Goal: Use online tool/utility: Utilize a website feature to perform a specific function

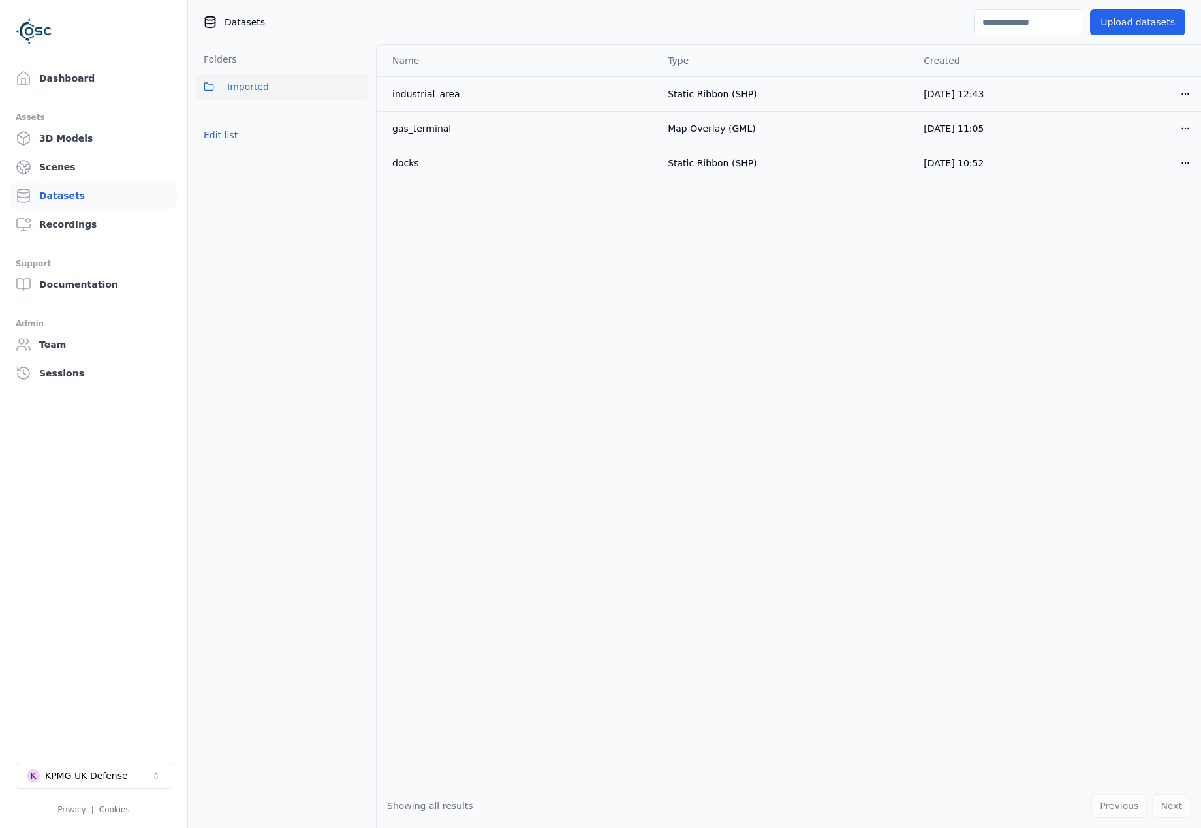
click at [128, 765] on button "K KPMG UK Defense" at bounding box center [94, 776] width 157 height 26
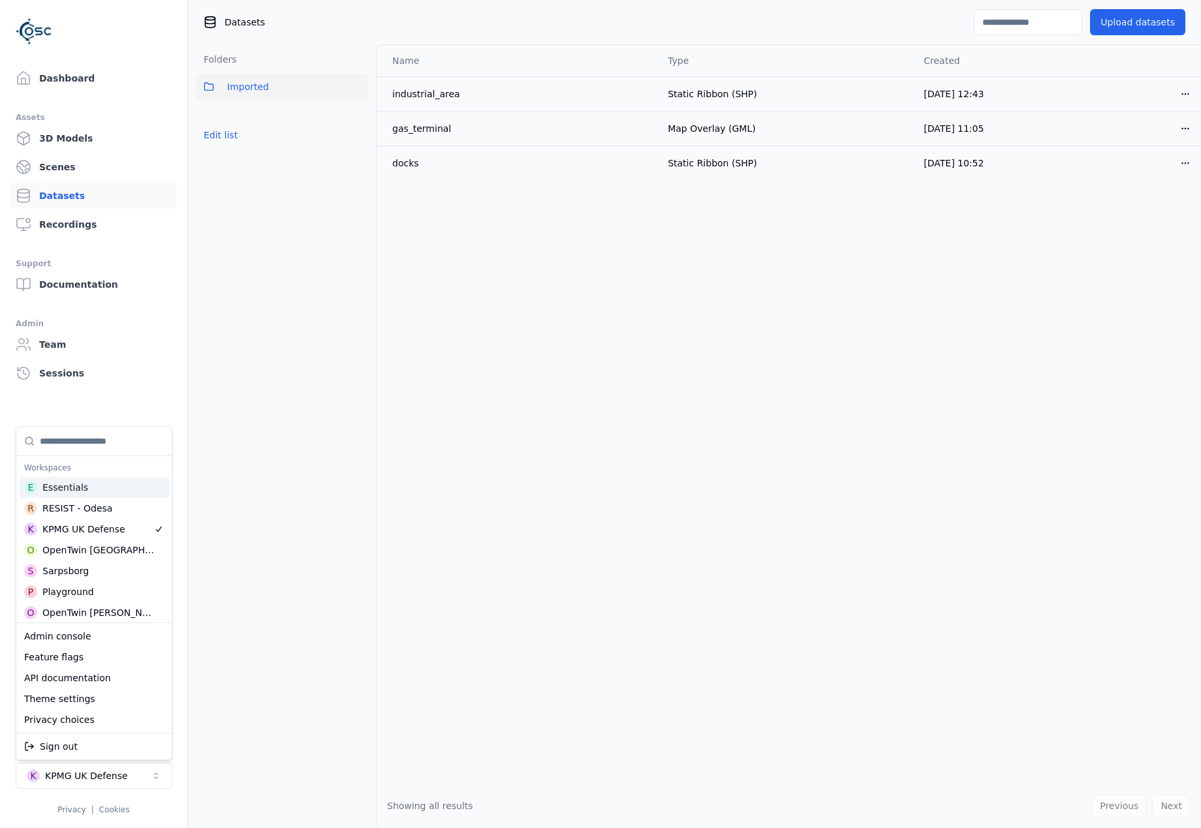
click at [108, 443] on input "Suggestions" at bounding box center [102, 441] width 124 height 29
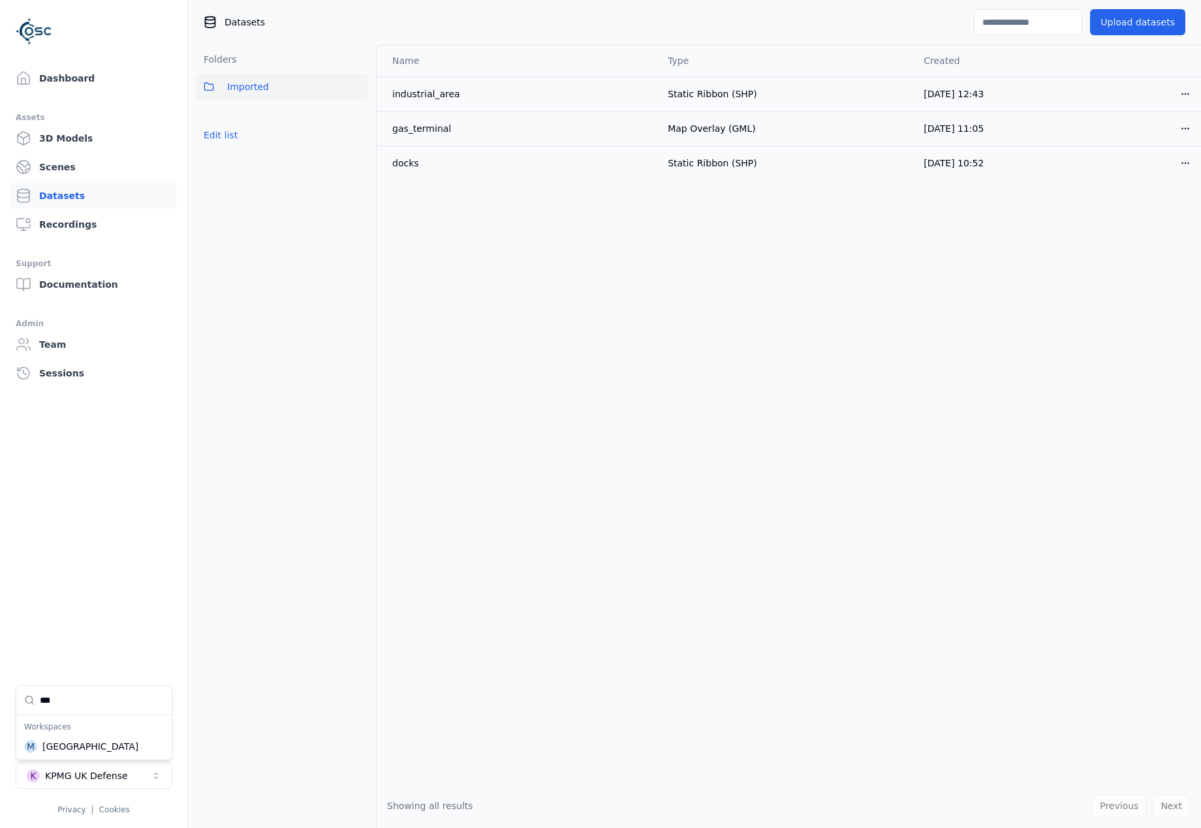
type input "***"
click at [69, 753] on div "M Manchester" at bounding box center [94, 746] width 150 height 21
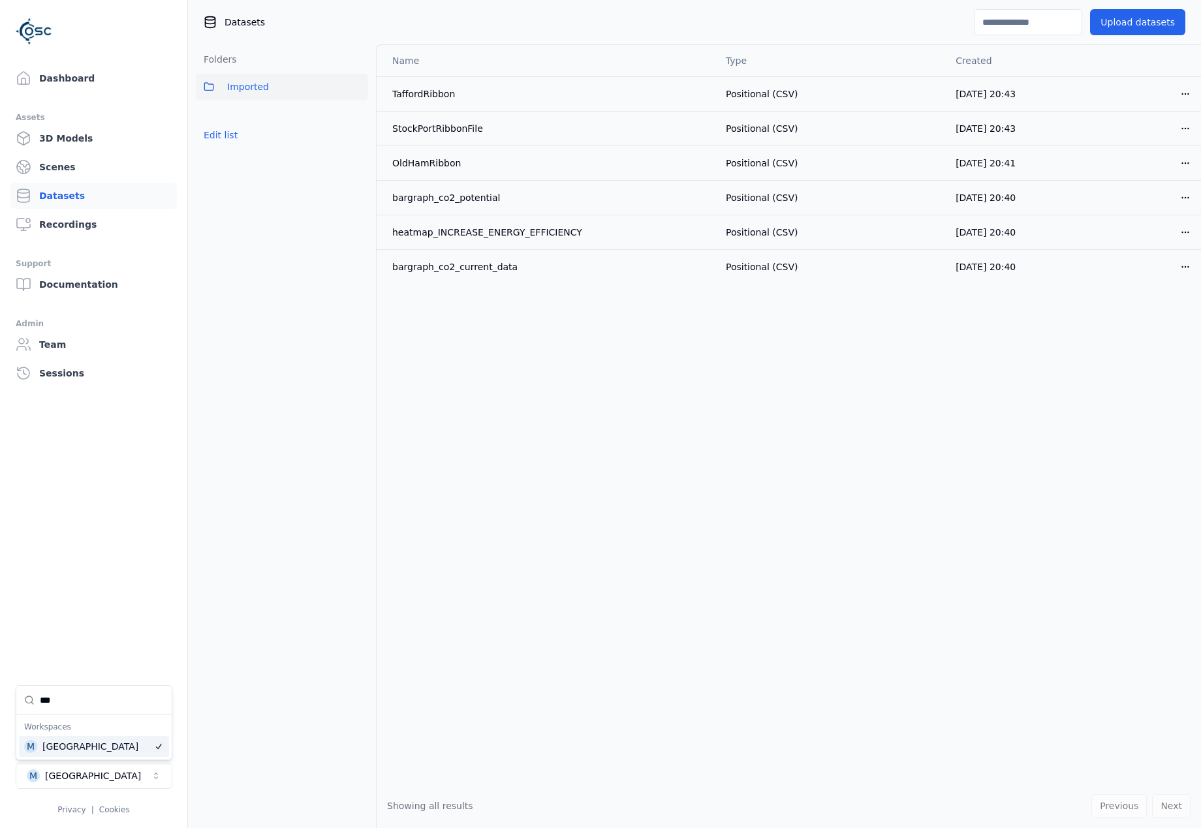
click at [80, 82] on html "Dashboard Assets 3D Models Scenes Datasets Recordings Support Documentation Adm…" at bounding box center [600, 414] width 1201 height 828
click at [72, 81] on link "Dashboard" at bounding box center [93, 78] width 166 height 26
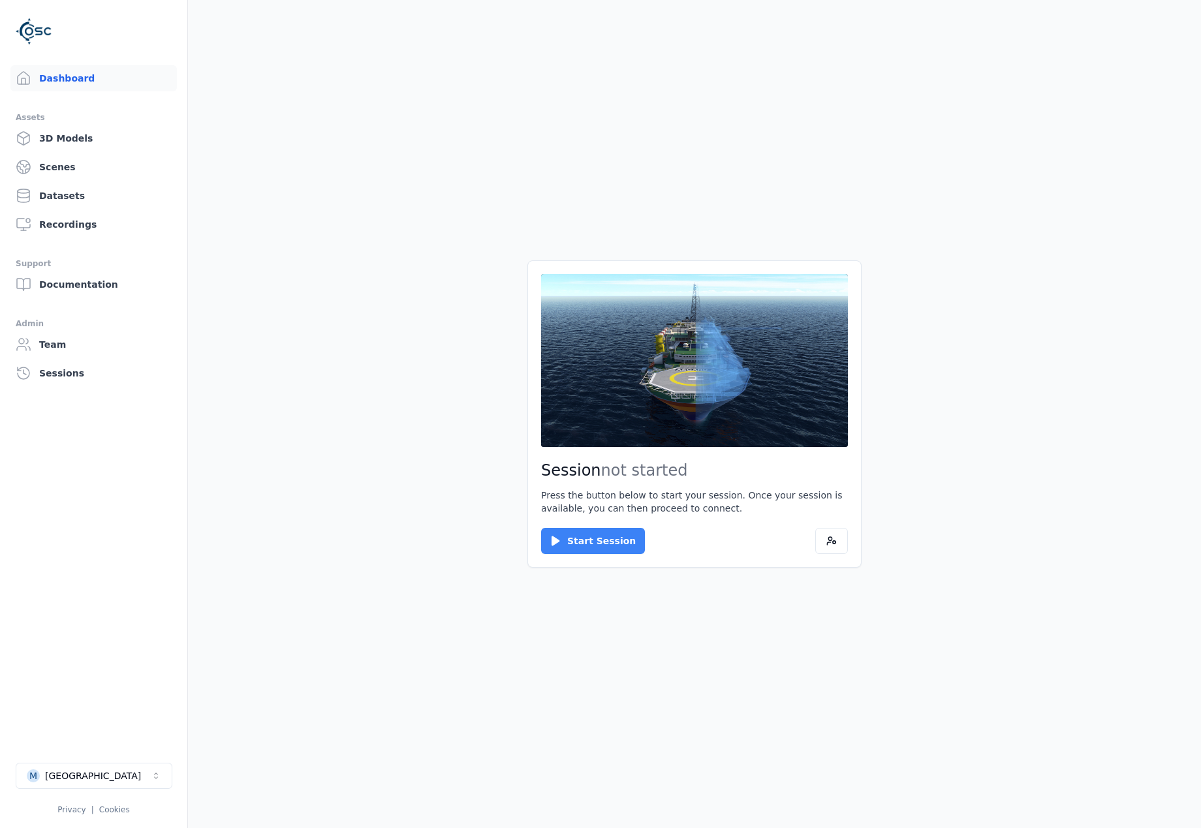
click at [595, 546] on button "Start Session" at bounding box center [593, 541] width 104 height 26
click at [575, 535] on button "Connect" at bounding box center [571, 541] width 60 height 26
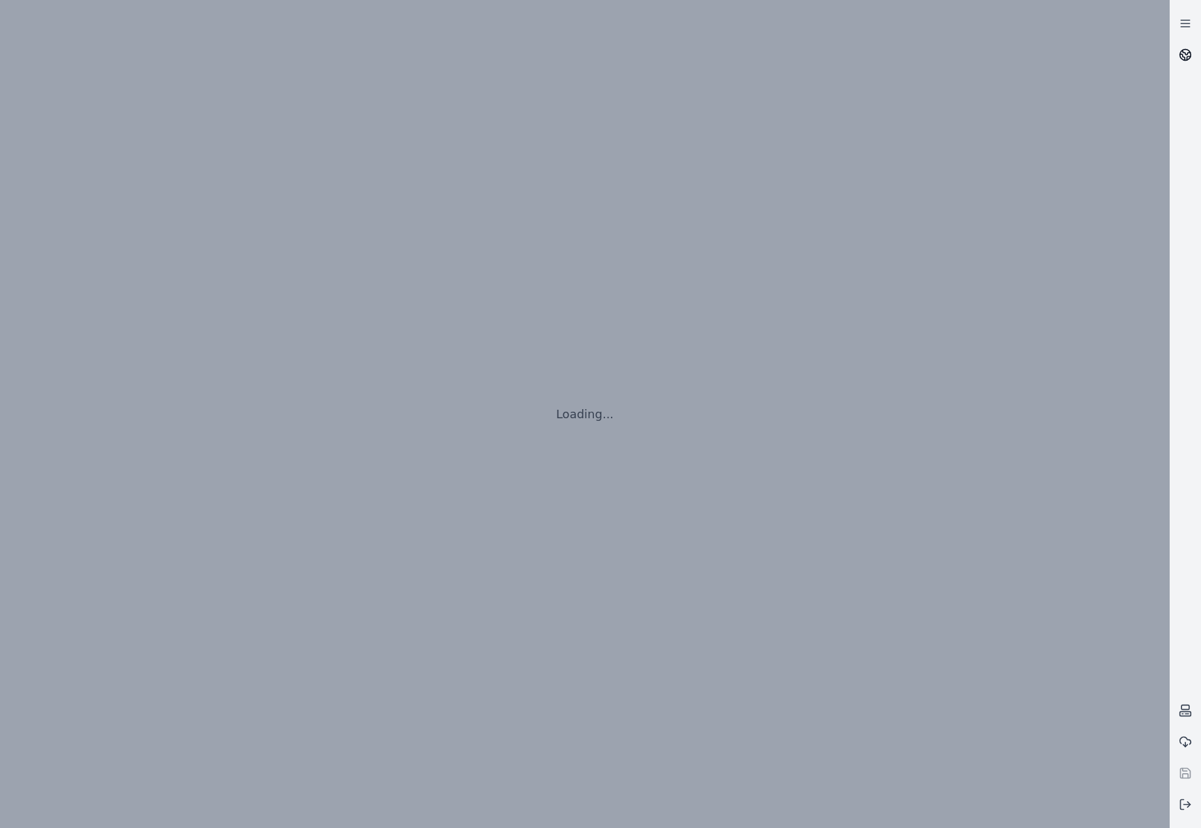
click at [1187, 57] on icon at bounding box center [1188, 58] width 3 height 3
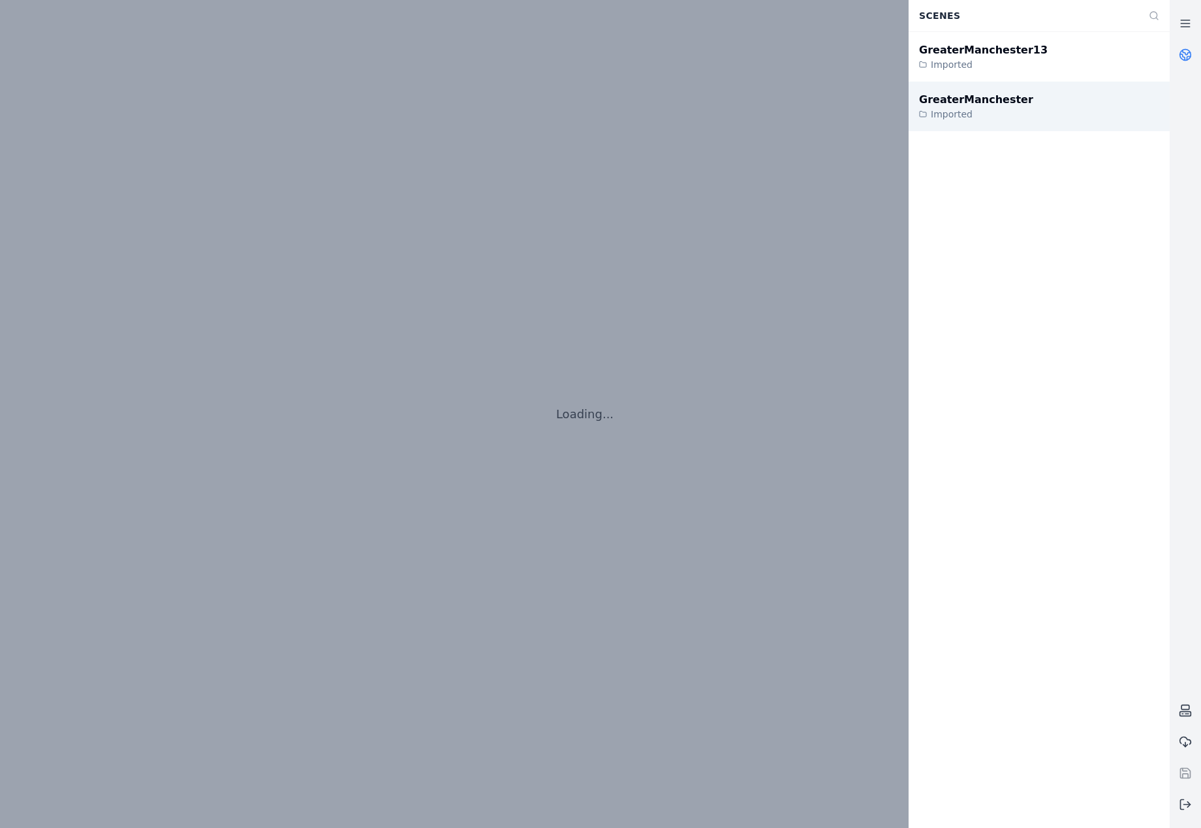
click at [1003, 100] on div "GreaterManchester" at bounding box center [976, 100] width 114 height 16
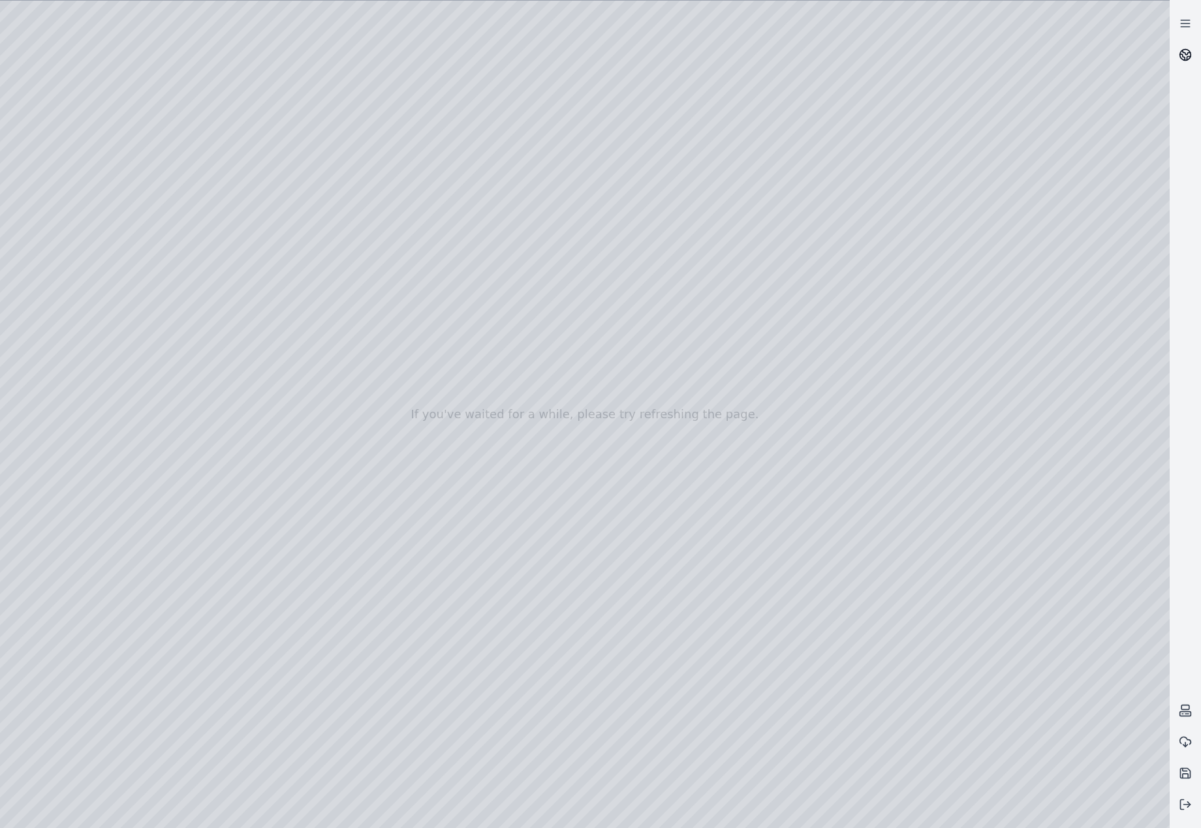
click at [1175, 57] on link at bounding box center [1185, 54] width 31 height 31
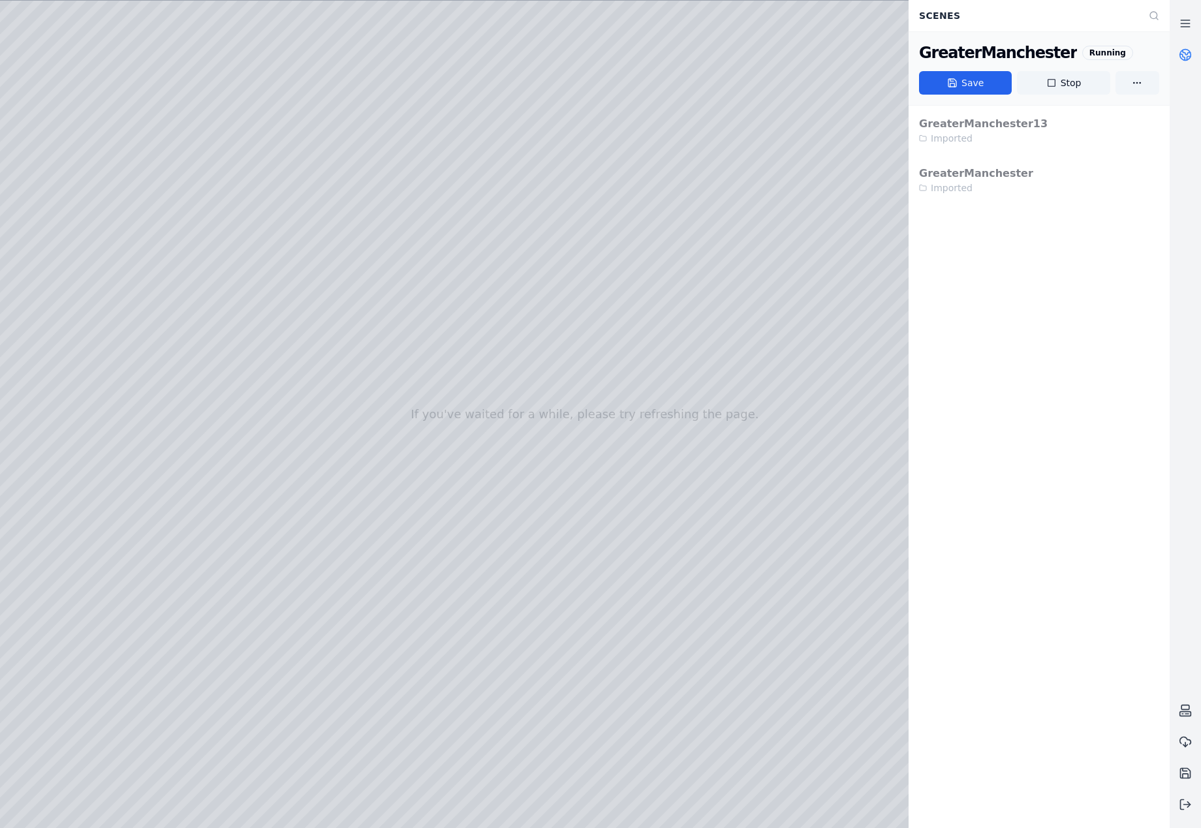
click at [740, 467] on div at bounding box center [585, 415] width 1170 height 828
drag, startPoint x: 614, startPoint y: 513, endPoint x: 614, endPoint y: 541, distance: 28.1
drag, startPoint x: 618, startPoint y: 522, endPoint x: 614, endPoint y: 548, distance: 27.0
click at [64, 191] on div at bounding box center [585, 415] width 1170 height 828
click at [69, 181] on div at bounding box center [585, 415] width 1170 height 828
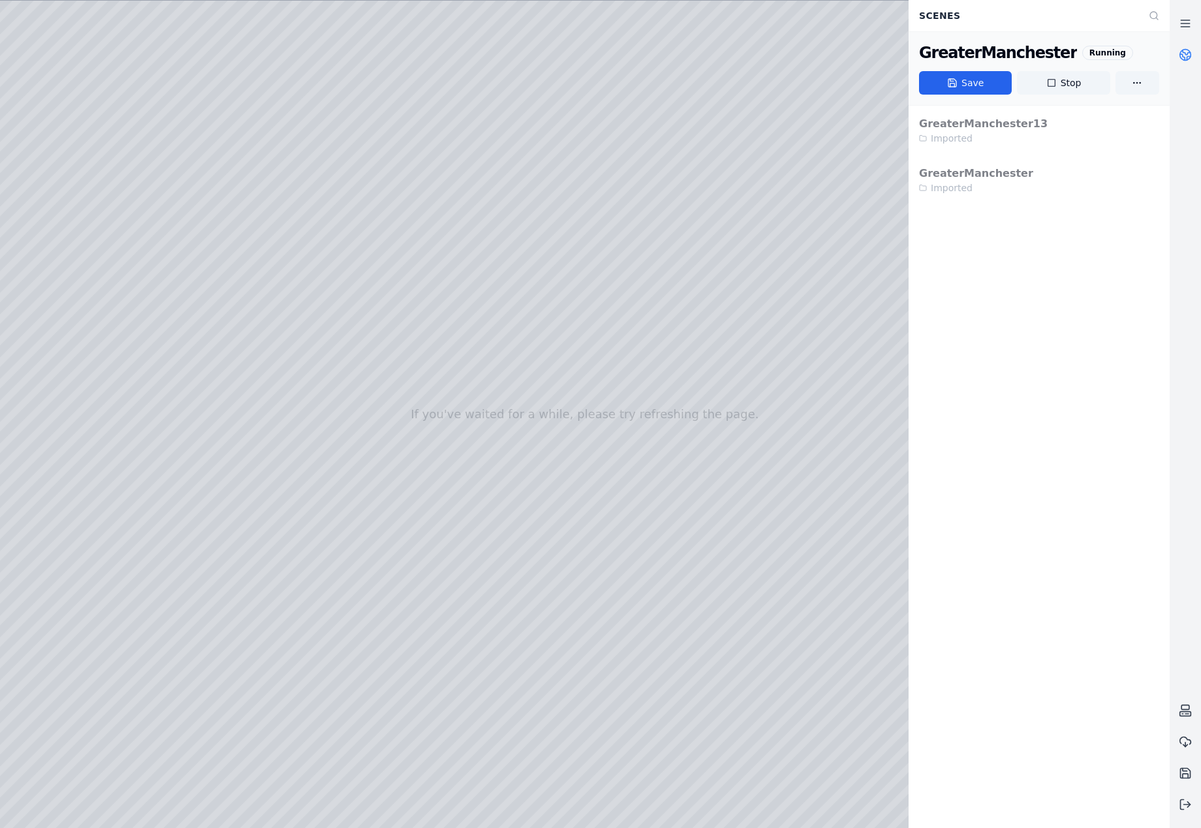
click at [65, 245] on div at bounding box center [585, 415] width 1170 height 828
click at [291, 361] on div at bounding box center [585, 415] width 1170 height 828
click at [1184, 55] on icon at bounding box center [1185, 54] width 13 height 13
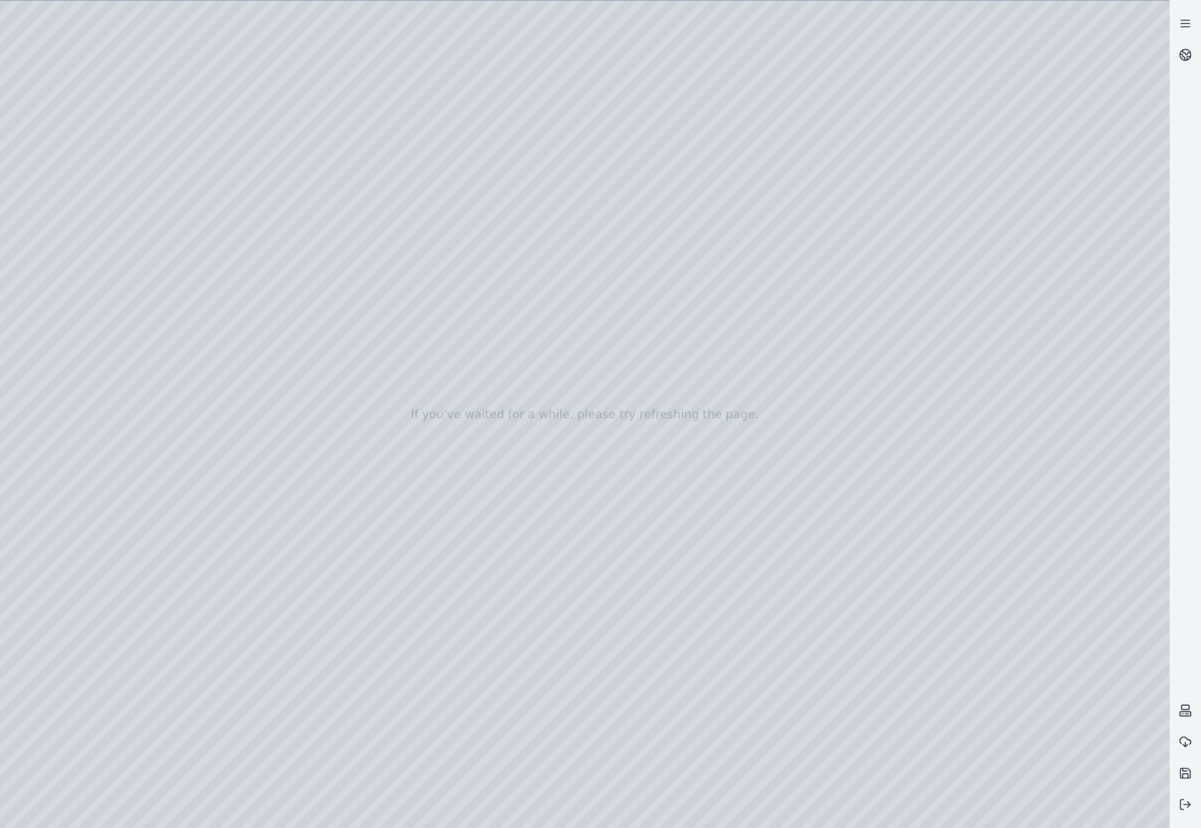
click at [336, 355] on div at bounding box center [585, 415] width 1170 height 828
click at [234, 362] on div at bounding box center [585, 415] width 1170 height 828
click at [219, 353] on div at bounding box center [585, 415] width 1170 height 828
click at [96, 336] on div at bounding box center [585, 415] width 1170 height 828
click at [94, 268] on div at bounding box center [585, 415] width 1170 height 828
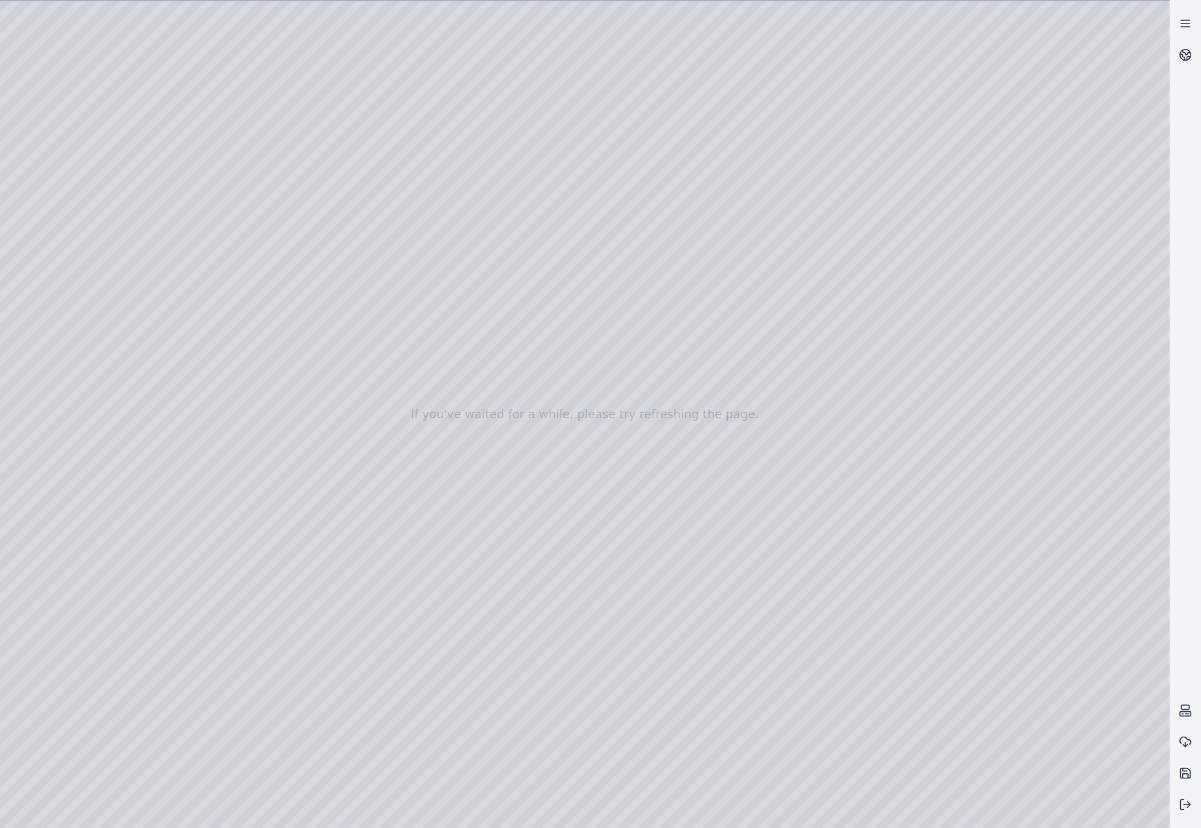
click at [392, 48] on div at bounding box center [585, 415] width 1170 height 828
click at [268, 230] on div at bounding box center [585, 415] width 1170 height 828
click at [1134, 40] on div at bounding box center [585, 415] width 1170 height 828
click at [1136, 25] on div at bounding box center [585, 415] width 1170 height 828
click at [1052, 104] on div at bounding box center [585, 415] width 1170 height 828
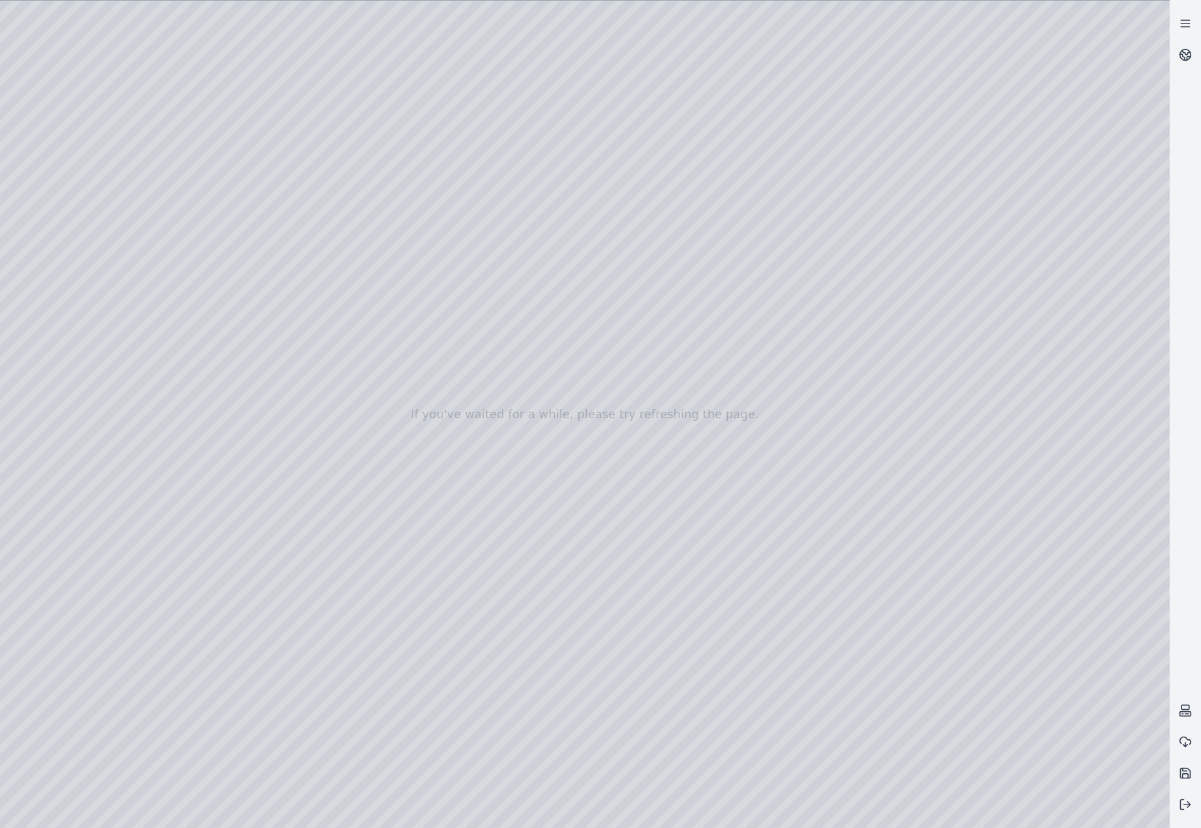
click at [1048, 396] on div at bounding box center [585, 415] width 1170 height 828
click at [1065, 403] on div at bounding box center [585, 415] width 1170 height 828
drag, startPoint x: 1072, startPoint y: 409, endPoint x: 949, endPoint y: 377, distance: 126.8
click at [949, 377] on div at bounding box center [585, 415] width 1170 height 828
click at [242, 256] on div at bounding box center [585, 415] width 1170 height 828
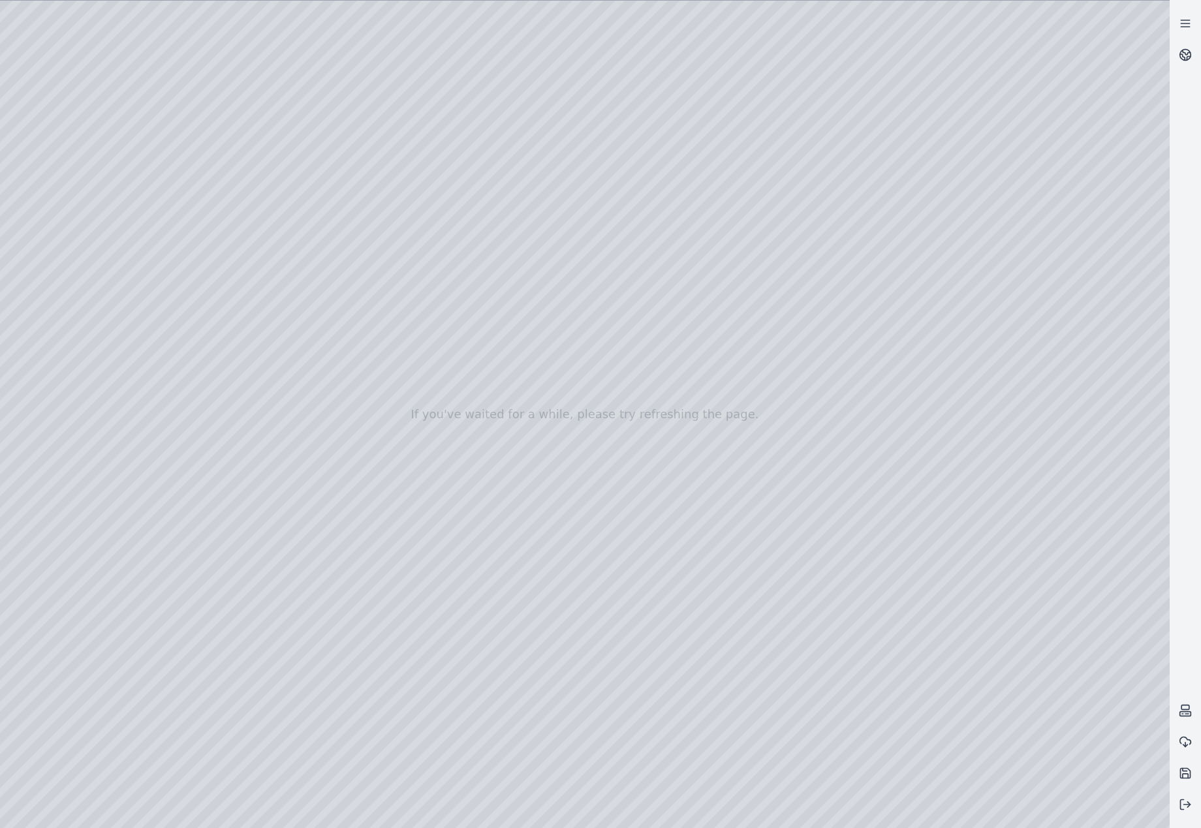
click at [1056, 407] on div at bounding box center [585, 415] width 1170 height 828
click at [324, 292] on div at bounding box center [585, 415] width 1170 height 828
click at [1064, 406] on div at bounding box center [585, 415] width 1170 height 828
click at [305, 315] on div at bounding box center [585, 415] width 1170 height 828
click at [1072, 403] on div at bounding box center [585, 415] width 1170 height 828
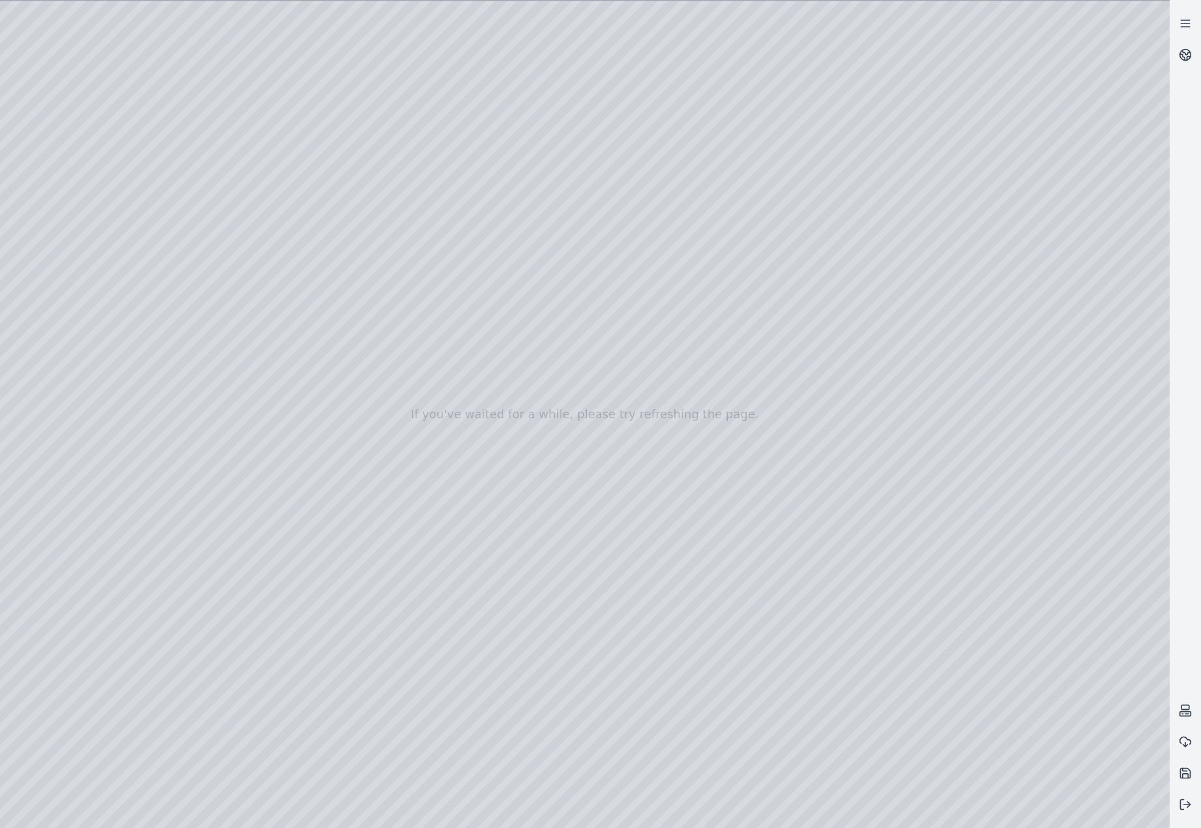
click at [249, 351] on div at bounding box center [585, 415] width 1170 height 828
click at [1100, 396] on div at bounding box center [585, 415] width 1170 height 828
click at [314, 582] on div at bounding box center [585, 415] width 1170 height 828
click at [1084, 394] on div at bounding box center [585, 415] width 1170 height 828
click at [253, 618] on div at bounding box center [585, 415] width 1170 height 828
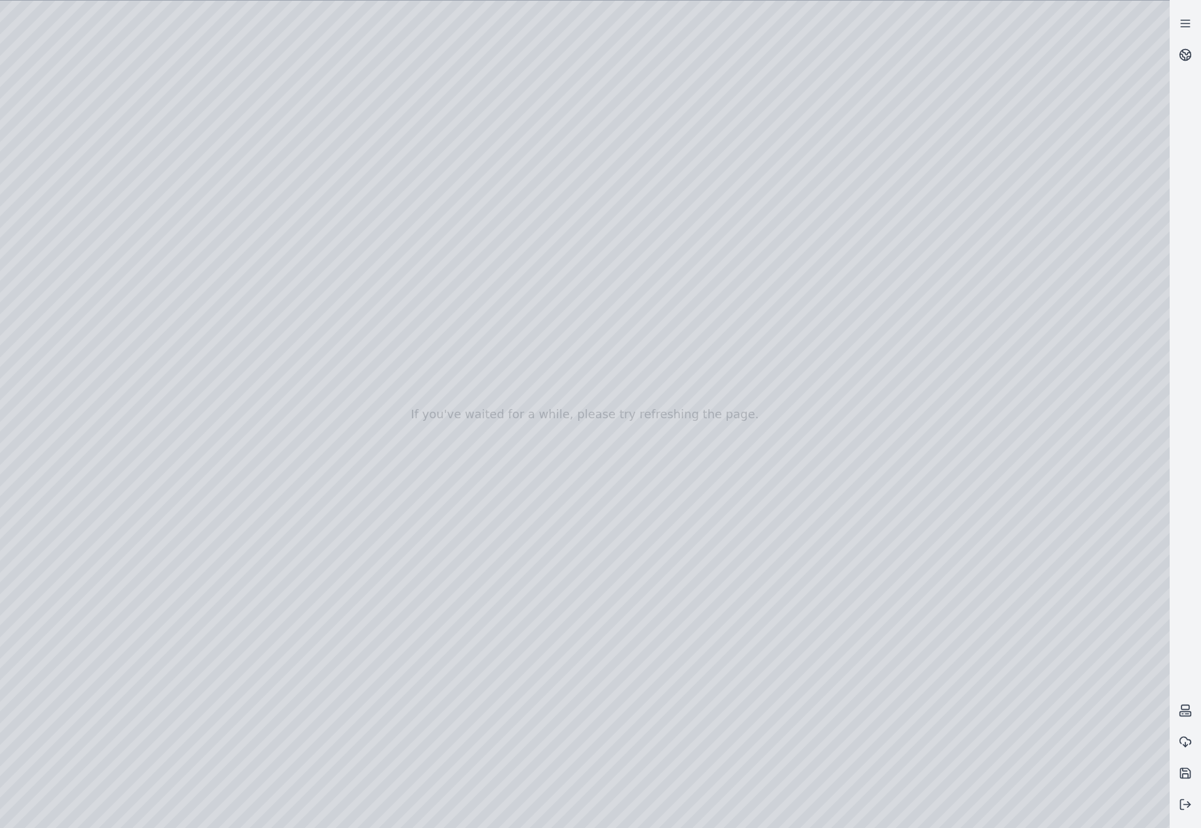
click at [1042, 392] on div at bounding box center [585, 415] width 1170 height 828
click at [237, 634] on div at bounding box center [585, 415] width 1170 height 828
click at [1110, 402] on div at bounding box center [585, 415] width 1170 height 828
click at [1106, 390] on div at bounding box center [585, 415] width 1170 height 828
click at [279, 661] on div at bounding box center [585, 415] width 1170 height 828
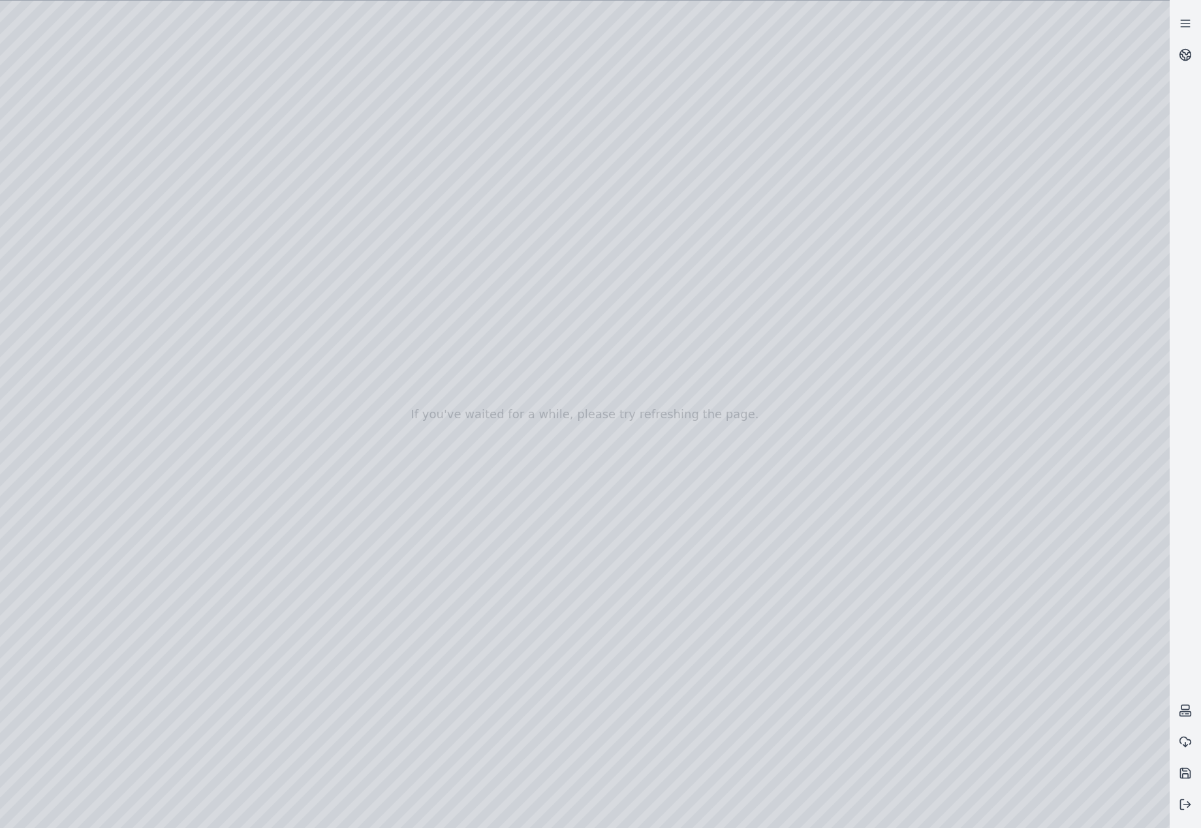
click at [1080, 373] on div at bounding box center [585, 415] width 1170 height 828
click at [1123, 35] on div at bounding box center [585, 415] width 1170 height 828
click at [1131, 29] on div at bounding box center [585, 415] width 1170 height 828
click at [1125, 57] on div at bounding box center [585, 415] width 1170 height 828
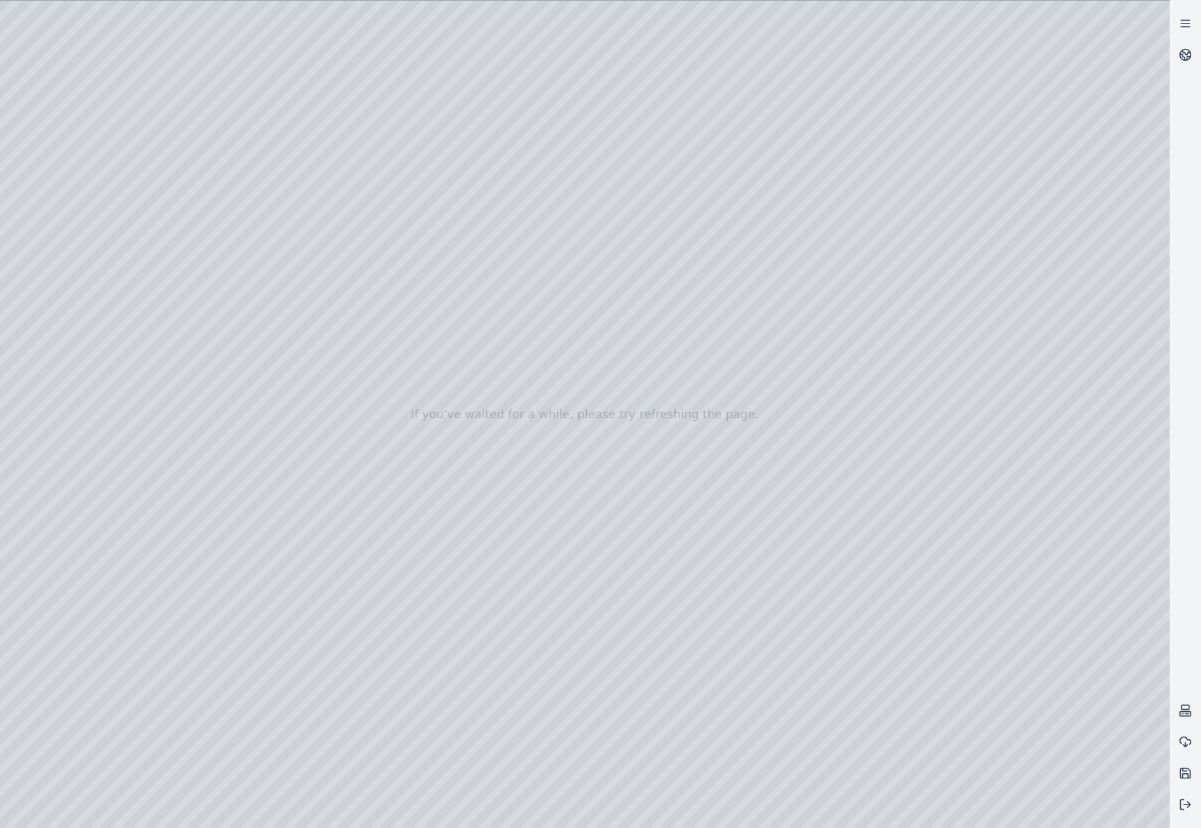
click at [281, 558] on div at bounding box center [585, 415] width 1170 height 828
click at [287, 527] on div at bounding box center [585, 415] width 1170 height 828
click at [292, 503] on div at bounding box center [585, 415] width 1170 height 828
click at [292, 483] on div at bounding box center [585, 415] width 1170 height 828
click at [1030, 600] on div at bounding box center [585, 415] width 1170 height 828
